Goal: Transaction & Acquisition: Purchase product/service

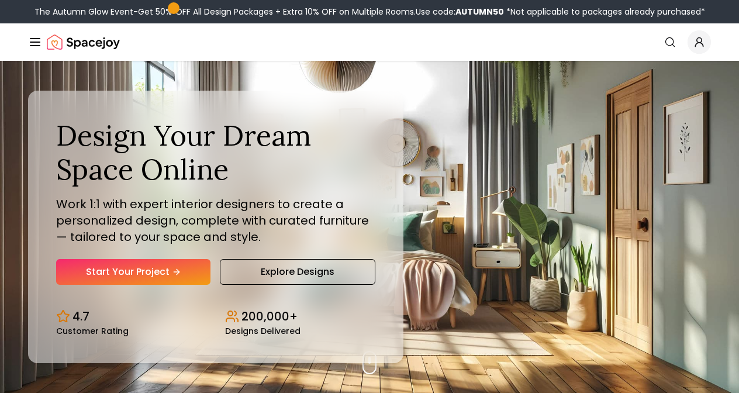
click at [174, 268] on icon "Hero section" at bounding box center [176, 271] width 9 height 9
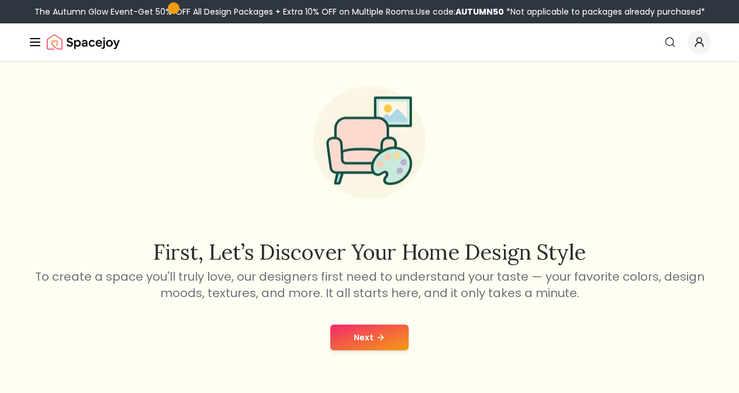
scroll to position [37, 0]
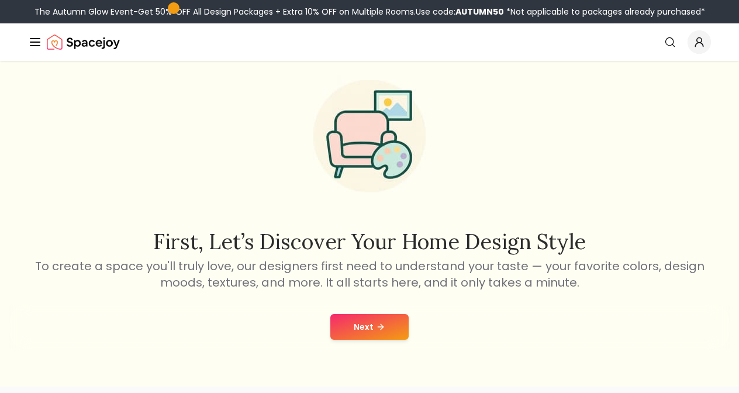
click at [376, 325] on icon at bounding box center [380, 326] width 9 height 9
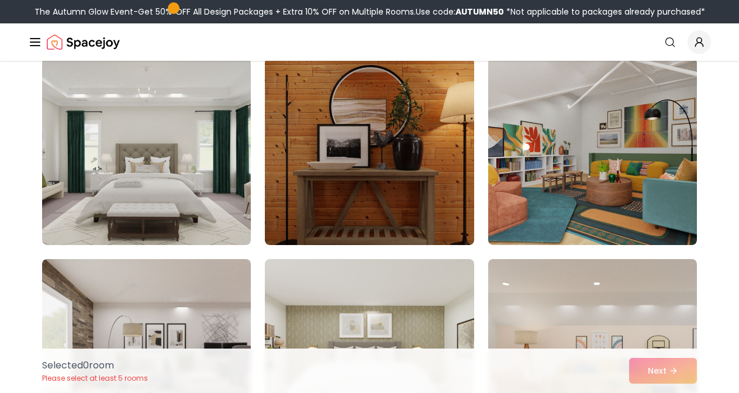
scroll to position [1097, 0]
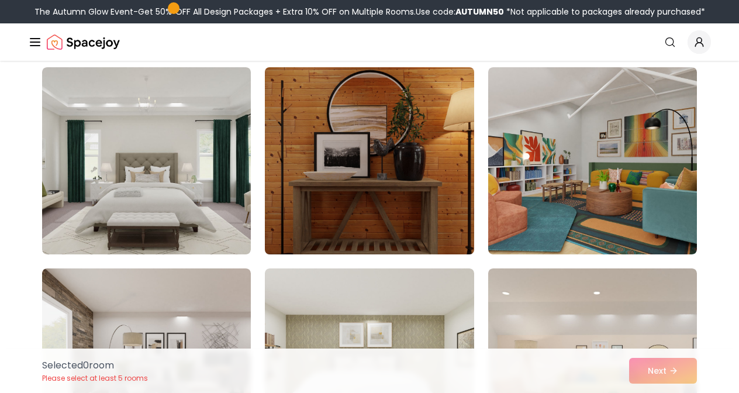
click at [322, 152] on img at bounding box center [369, 161] width 219 height 196
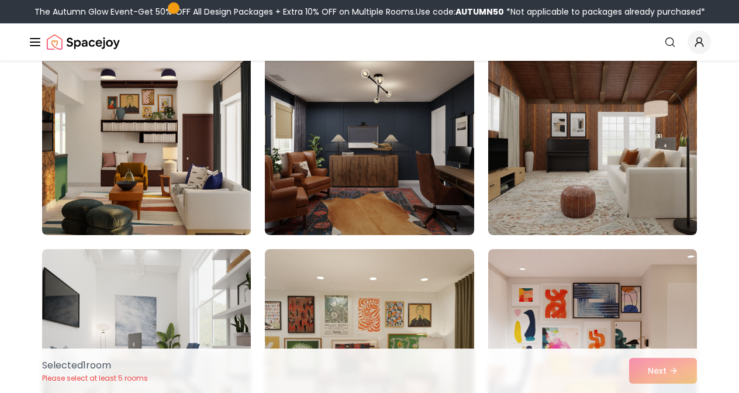
scroll to position [2122, 0]
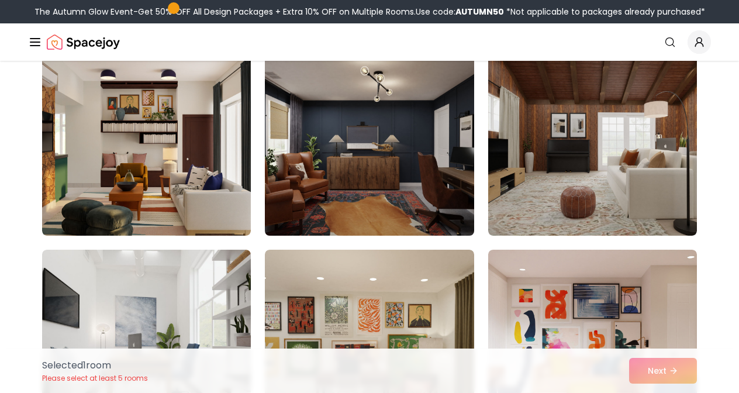
click at [367, 172] on img at bounding box center [369, 142] width 219 height 196
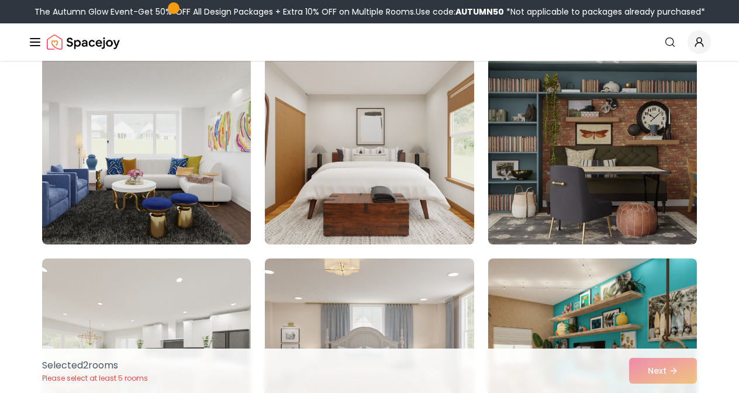
scroll to position [3922, 0]
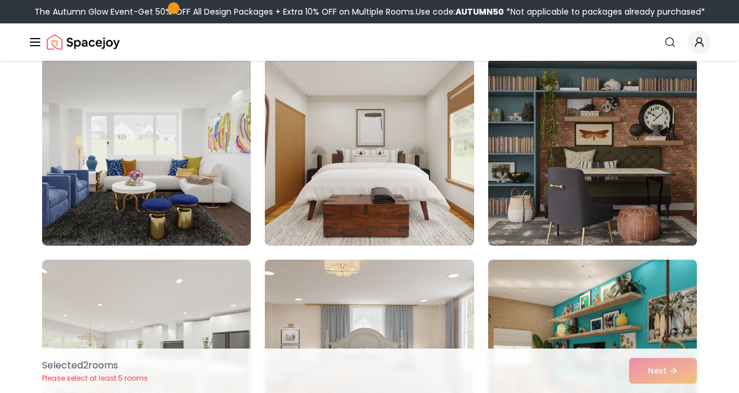
click at [581, 154] on img at bounding box center [592, 152] width 219 height 196
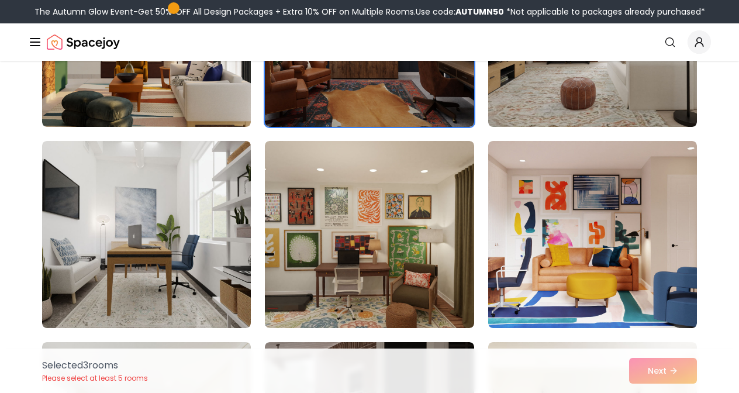
scroll to position [2231, 0]
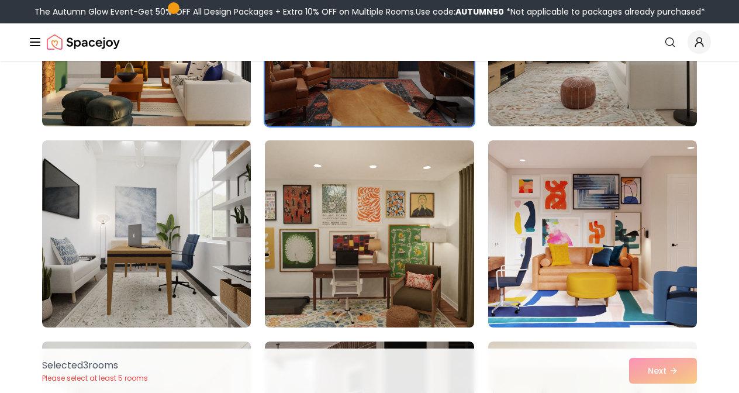
click at [389, 242] on img at bounding box center [369, 234] width 219 height 196
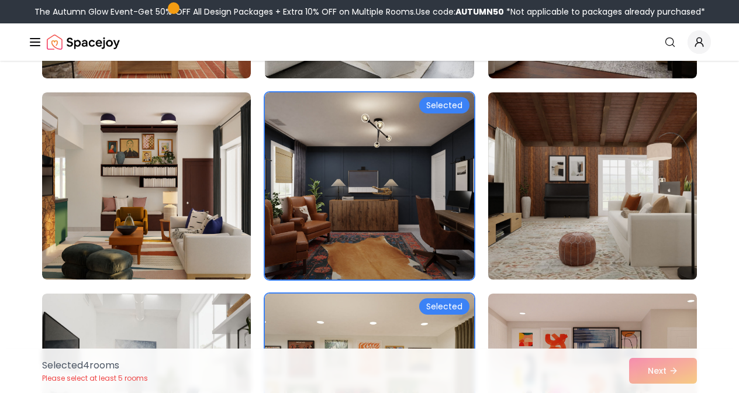
scroll to position [2045, 0]
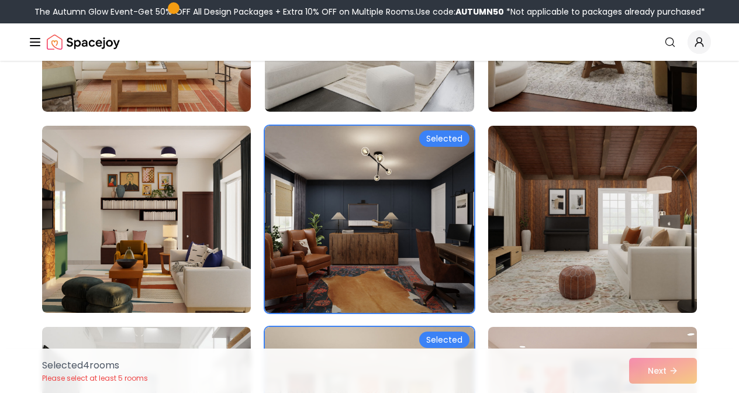
click at [546, 192] on img at bounding box center [592, 219] width 219 height 196
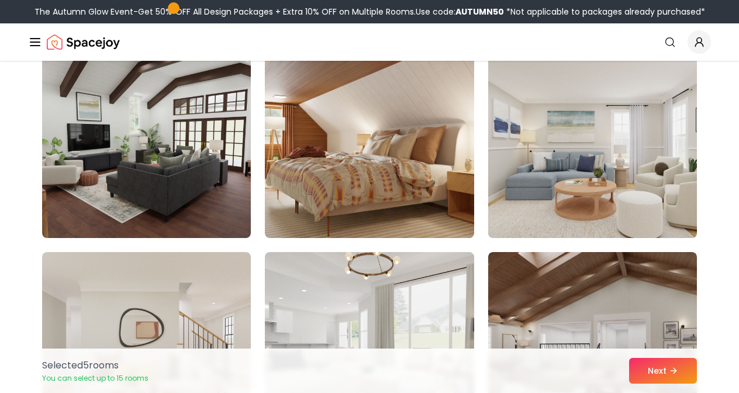
scroll to position [1640, 0]
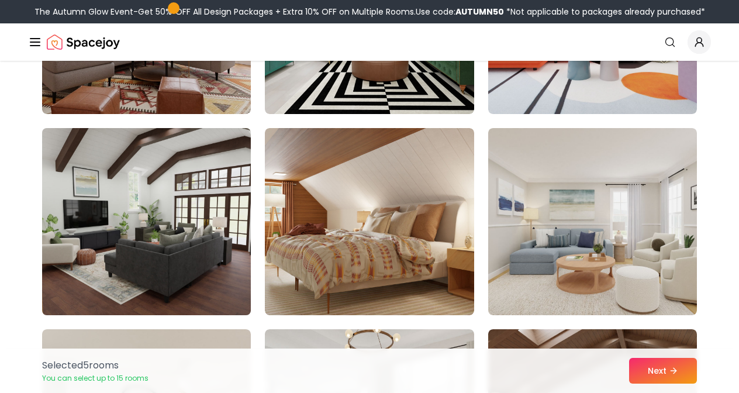
click at [171, 181] on img at bounding box center [146, 221] width 219 height 196
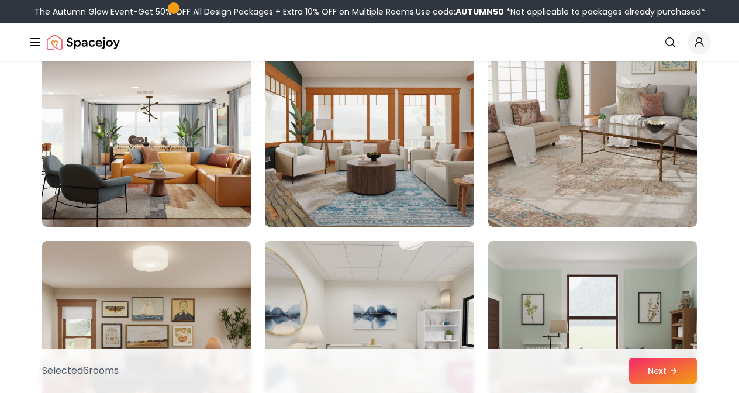
scroll to position [817, 0]
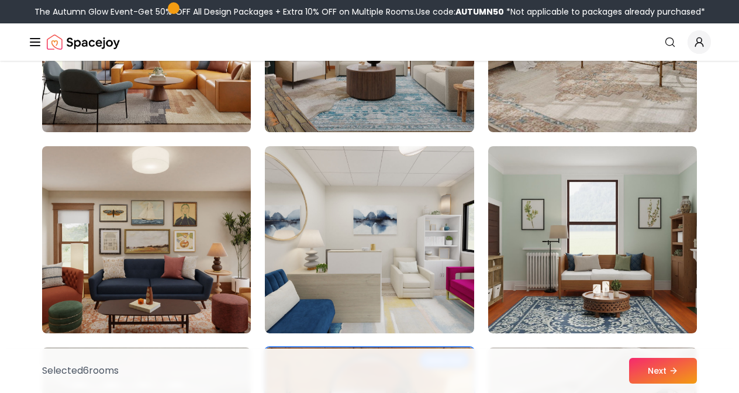
click at [125, 245] on img at bounding box center [146, 239] width 219 height 196
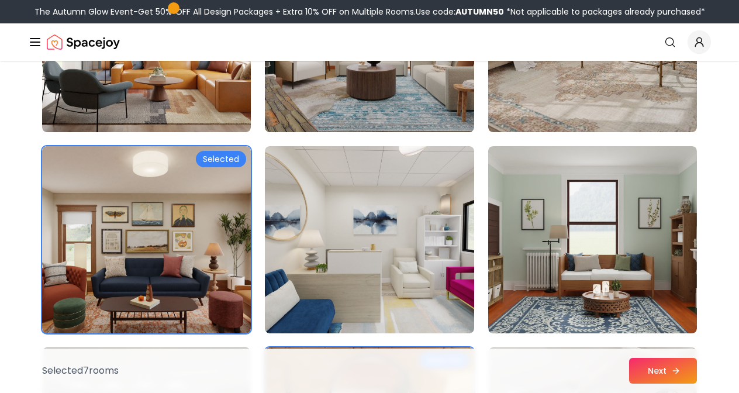
click at [661, 372] on button "Next" at bounding box center [663, 371] width 68 height 26
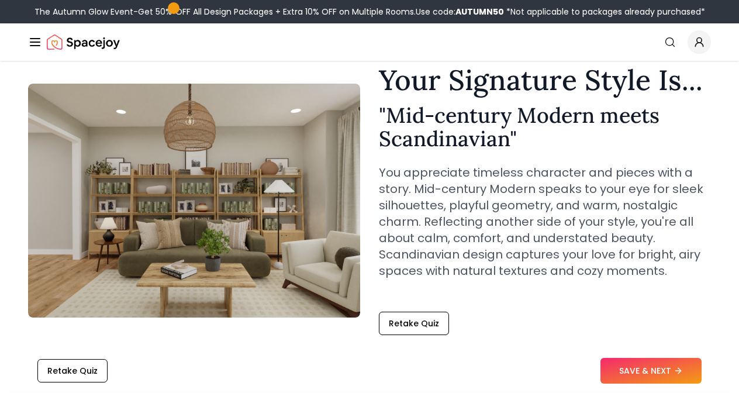
scroll to position [47, 0]
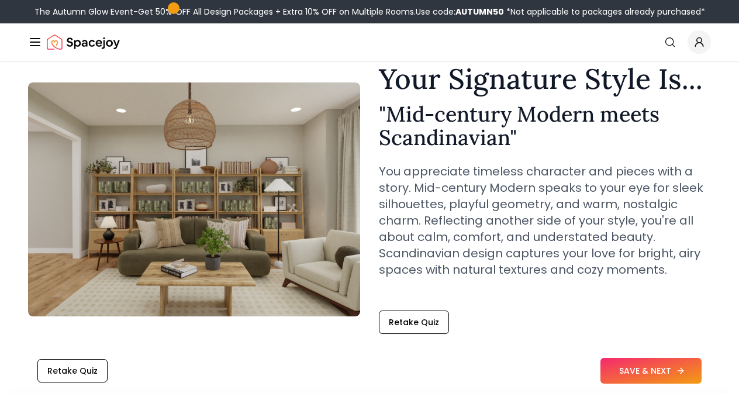
click at [660, 371] on button "SAVE & NEXT" at bounding box center [650, 371] width 101 height 26
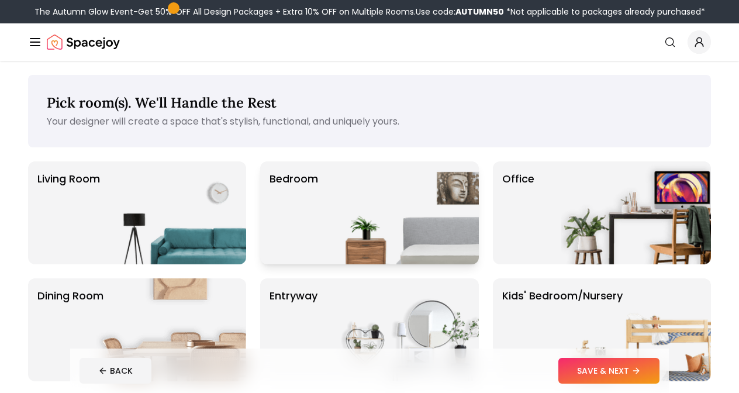
click at [424, 221] on img at bounding box center [404, 212] width 150 height 103
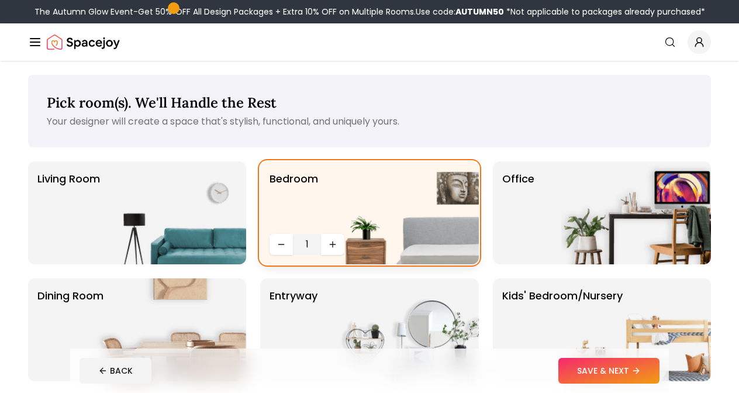
scroll to position [9, 0]
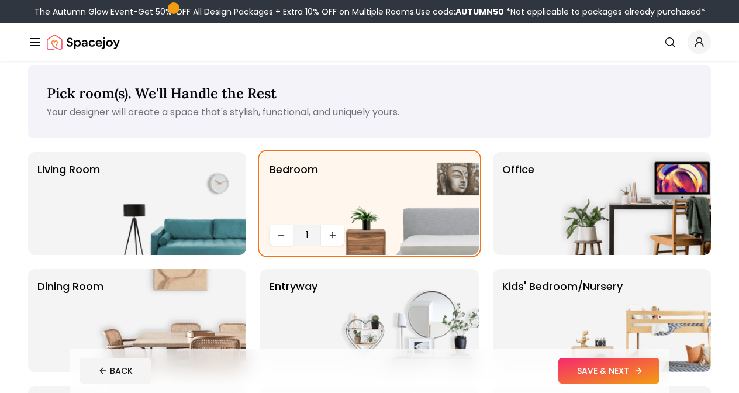
click at [588, 362] on button "SAVE & NEXT" at bounding box center [608, 371] width 101 height 26
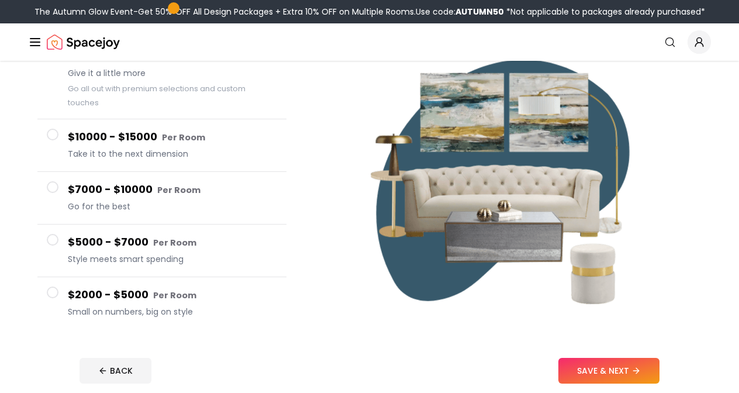
scroll to position [134, 0]
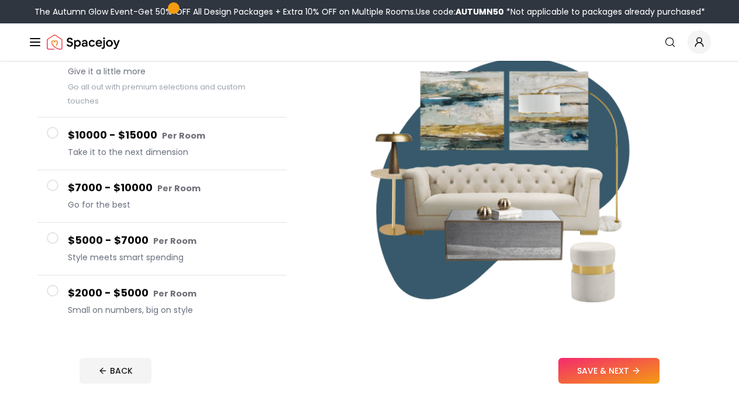
click at [53, 180] on span at bounding box center [53, 186] width 12 height 12
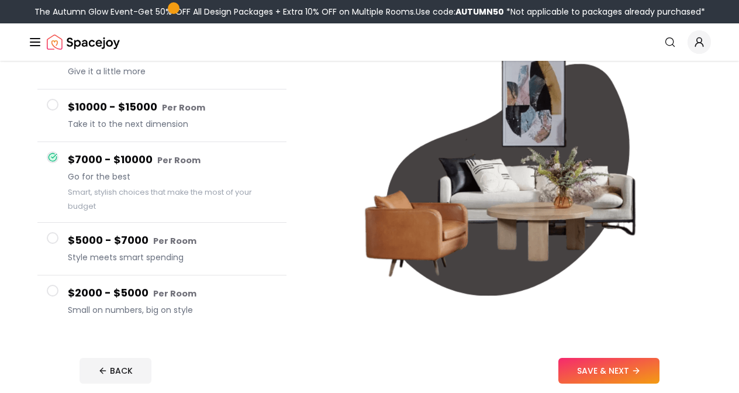
click at [54, 239] on span at bounding box center [53, 238] width 12 height 12
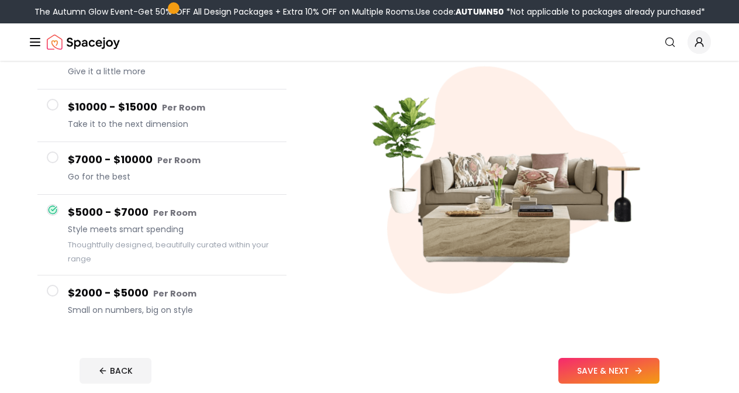
click at [586, 372] on button "SAVE & NEXT" at bounding box center [608, 371] width 101 height 26
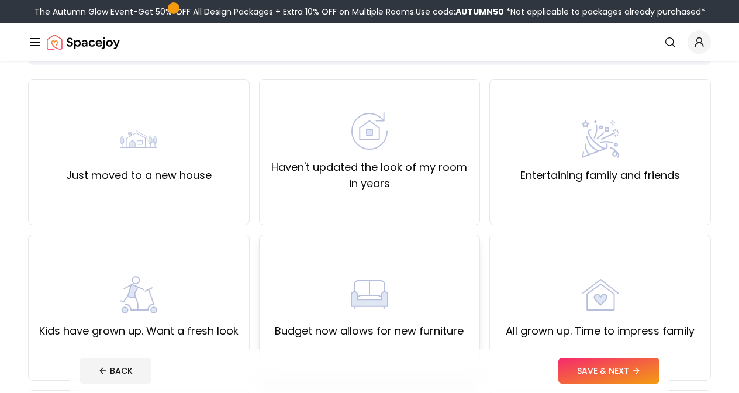
scroll to position [82, 0]
click at [430, 199] on div "Haven't updated the look of my room in years" at bounding box center [370, 153] width 222 height 146
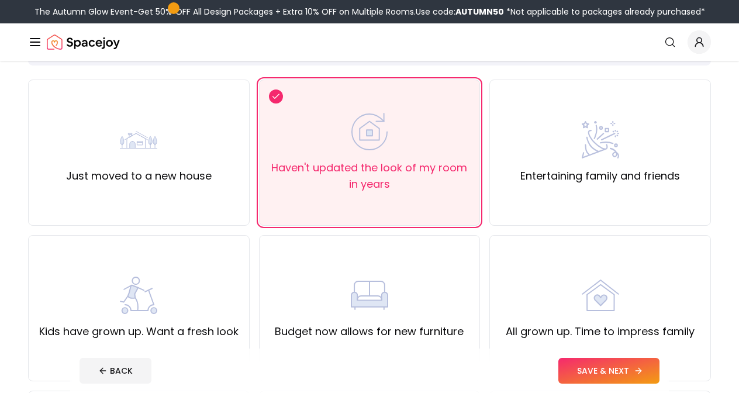
click at [576, 366] on button "SAVE & NEXT" at bounding box center [608, 371] width 101 height 26
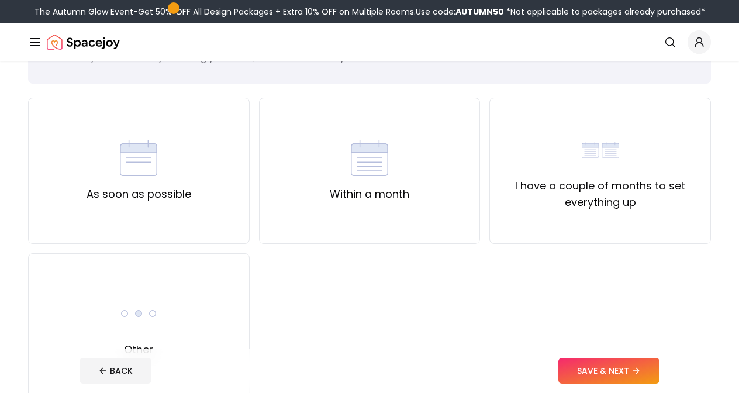
scroll to position [67, 0]
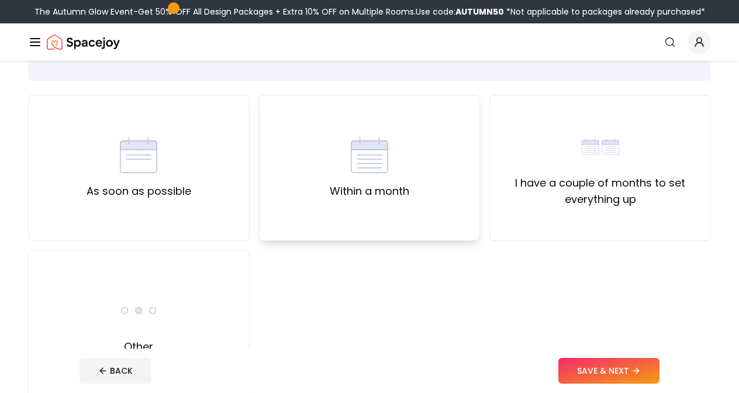
click at [415, 206] on div "Within a month" at bounding box center [370, 168] width 222 height 146
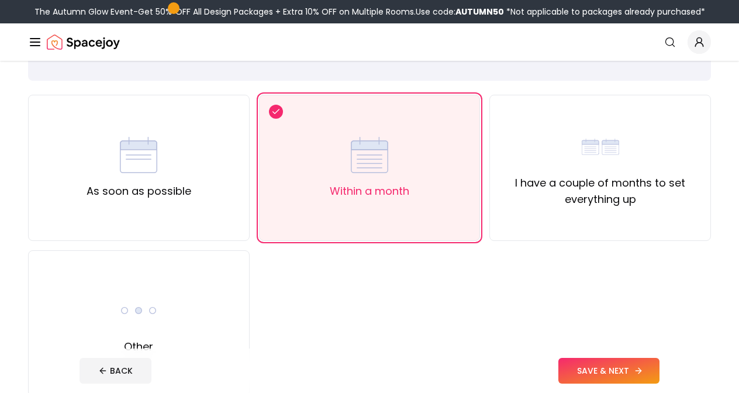
click at [614, 363] on button "SAVE & NEXT" at bounding box center [608, 371] width 101 height 26
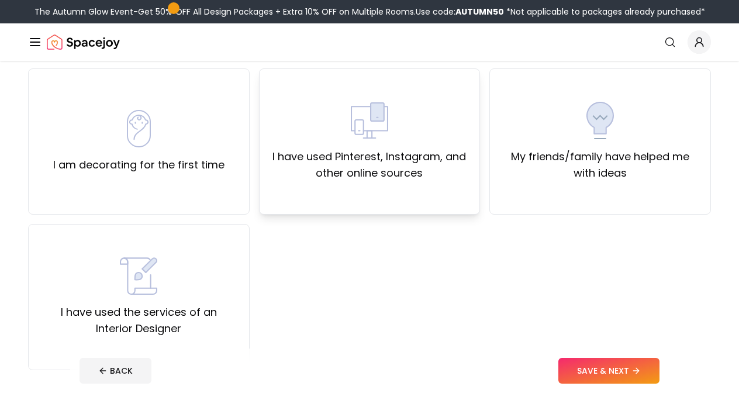
scroll to position [96, 0]
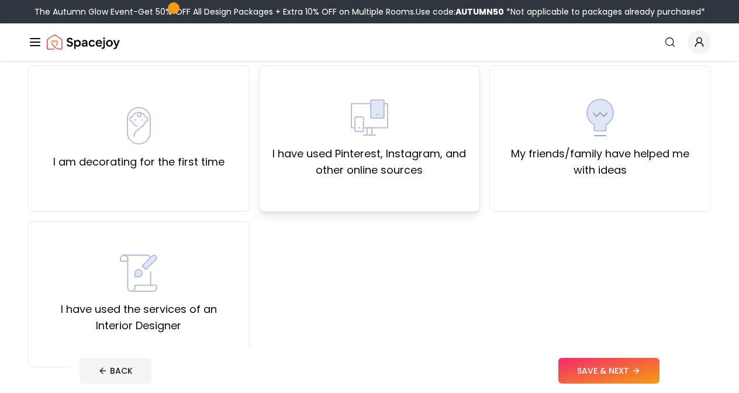
click at [390, 179] on div "I have used Pinterest, Instagram, and other online sources" at bounding box center [370, 138] width 222 height 146
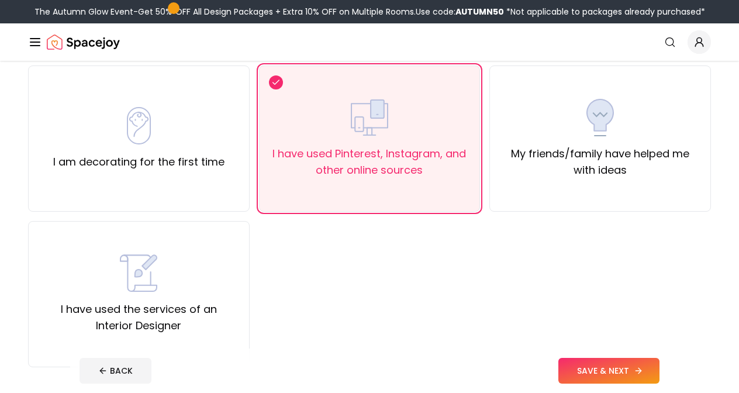
click at [609, 377] on button "SAVE & NEXT" at bounding box center [608, 371] width 101 height 26
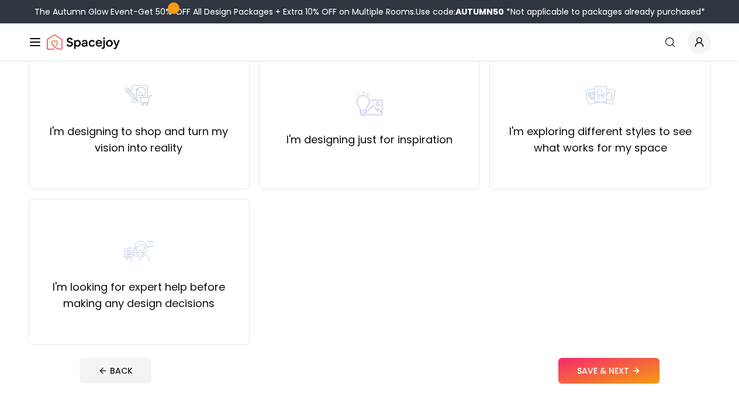
scroll to position [121, 0]
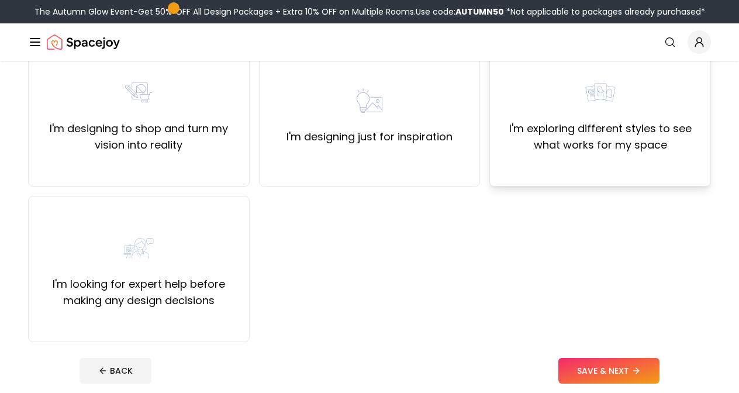
click at [651, 97] on div "I'm exploring different styles to see what works for my space" at bounding box center [600, 114] width 202 height 80
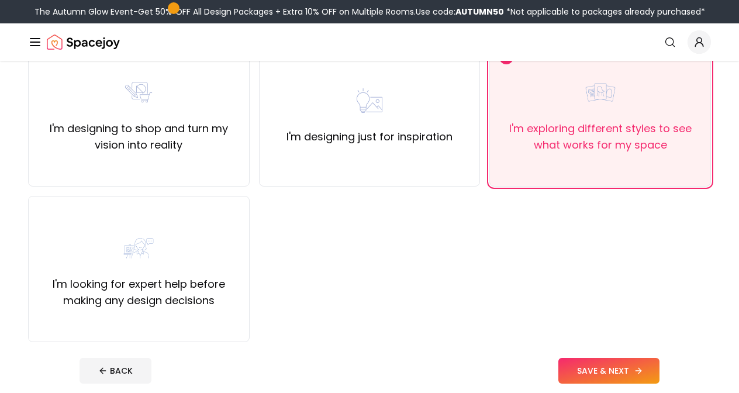
click at [593, 374] on button "SAVE & NEXT" at bounding box center [608, 371] width 101 height 26
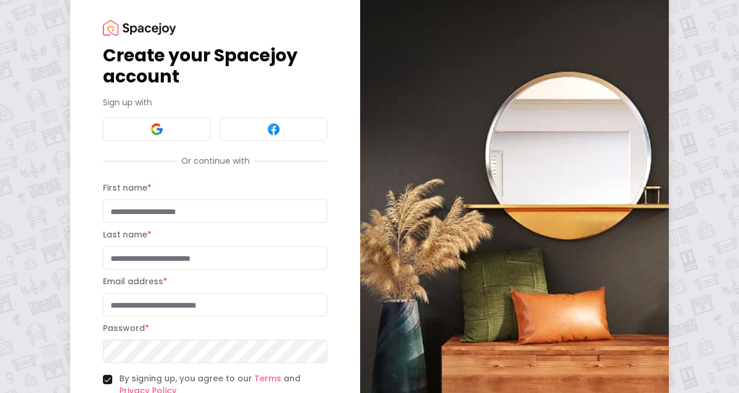
scroll to position [30, 0]
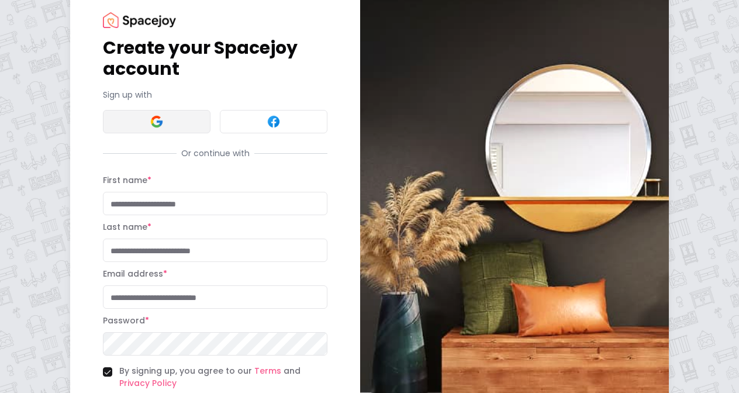
click at [161, 129] on button at bounding box center [157, 121] width 108 height 23
